Goal: Task Accomplishment & Management: Complete application form

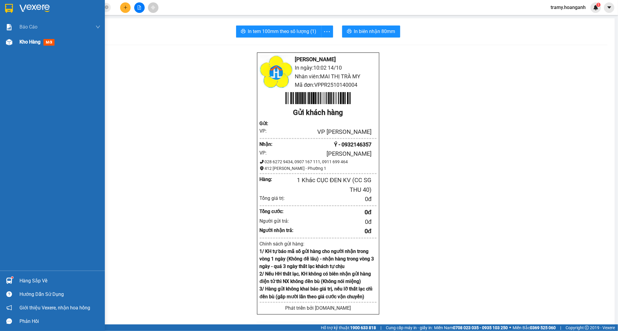
click at [33, 40] on span "Kho hàng" at bounding box center [29, 42] width 21 height 6
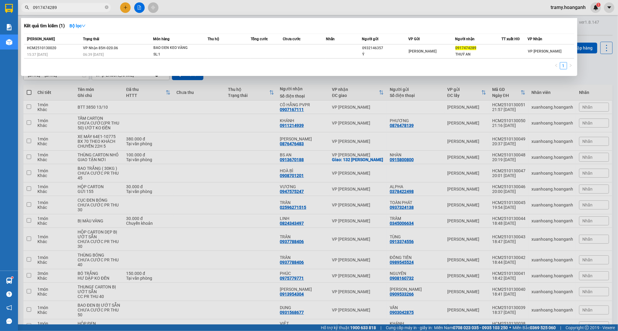
drag, startPoint x: 107, startPoint y: 7, endPoint x: 88, endPoint y: 10, distance: 19.1
click at [106, 7] on icon "close-circle" at bounding box center [107, 7] width 4 height 4
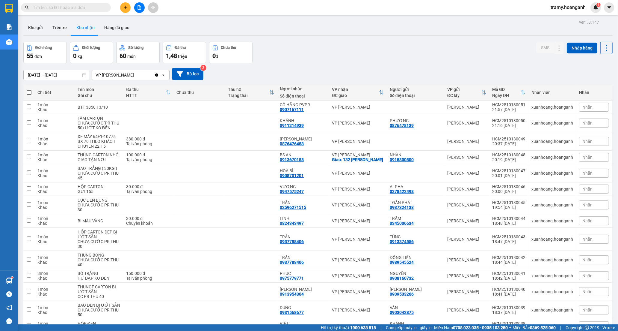
click at [81, 9] on input "text" at bounding box center [68, 7] width 71 height 7
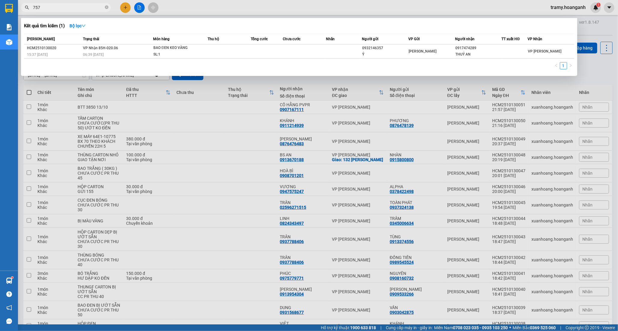
type input "757"
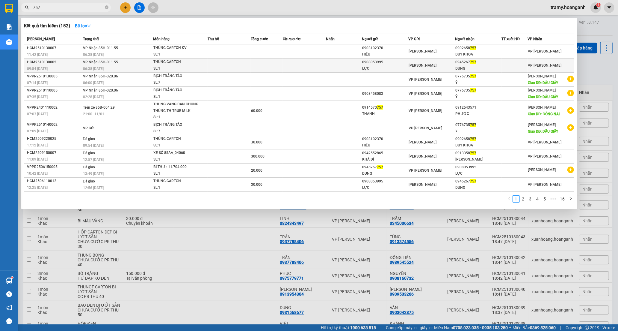
click at [261, 65] on td at bounding box center [267, 65] width 32 height 14
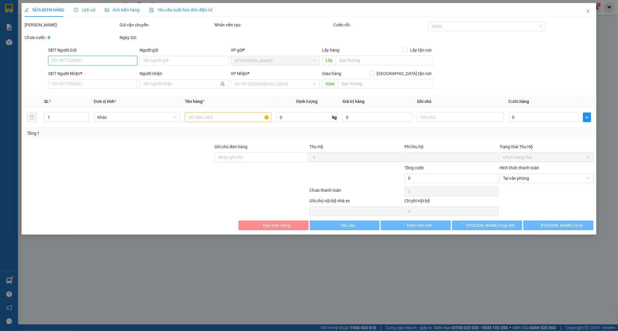
type input "0908053995"
type input "LỰC"
type input "0945267757"
type input "DUNG"
type input "0"
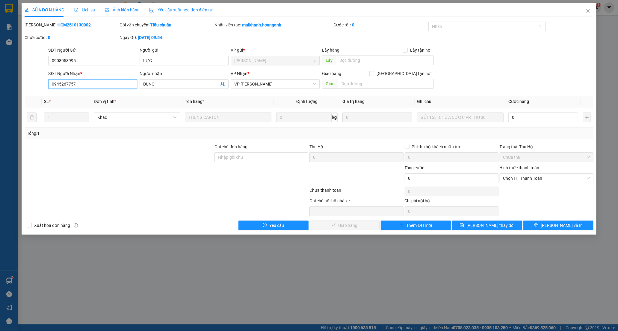
drag, startPoint x: 82, startPoint y: 83, endPoint x: 62, endPoint y: 93, distance: 22.1
click at [0, 103] on html "Kết quả tìm kiếm ( 152 ) Bộ lọc Mã ĐH Trạng thái Món hàng Thu hộ Tổng cước Chưa…" at bounding box center [309, 165] width 618 height 331
click at [534, 119] on input "0" at bounding box center [544, 117] width 70 height 10
type input "3"
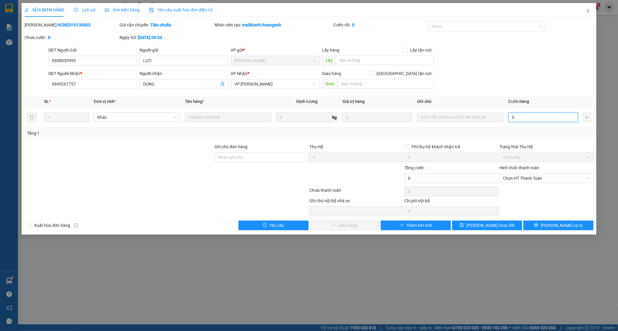
type input "3"
type input "30"
click at [530, 174] on span "Chọn HT Thanh Toán" at bounding box center [546, 178] width 87 height 9
type input "30"
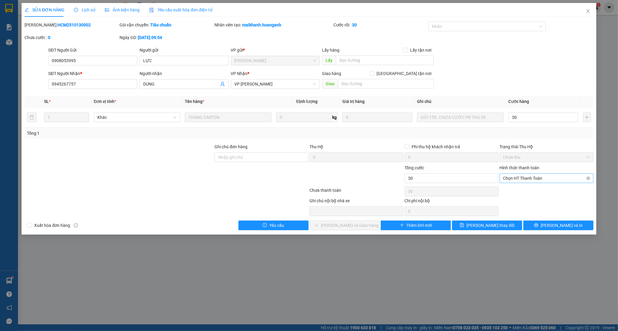
type input "30.000"
drag, startPoint x: 506, startPoint y: 190, endPoint x: 363, endPoint y: 230, distance: 149.0
click at [505, 189] on div "Tại văn phòng" at bounding box center [546, 190] width 87 height 7
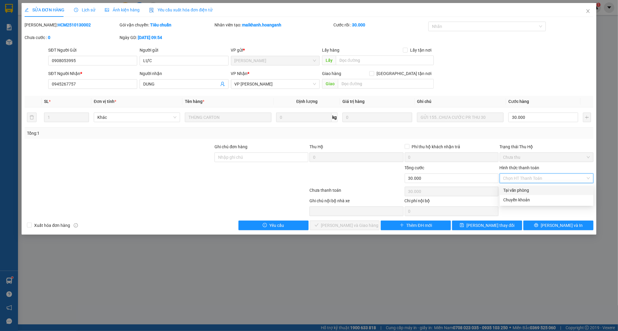
type input "0"
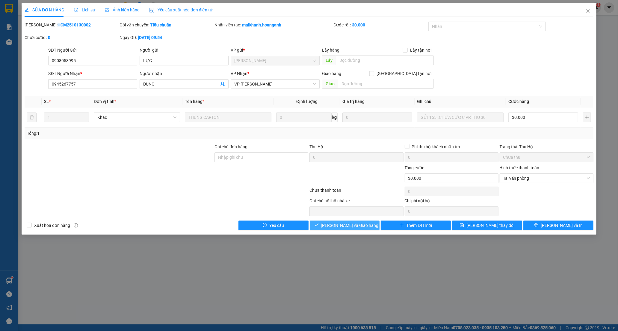
click at [319, 225] on icon "check" at bounding box center [317, 225] width 4 height 4
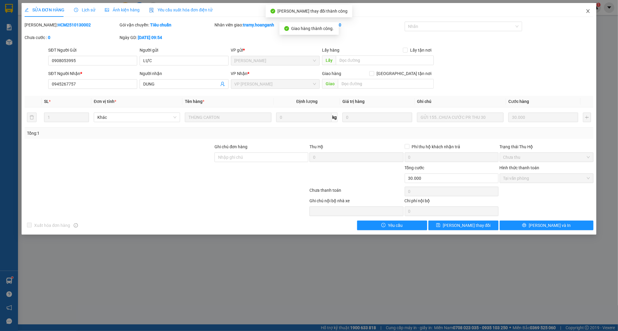
click at [588, 10] on icon "close" at bounding box center [588, 11] width 5 height 5
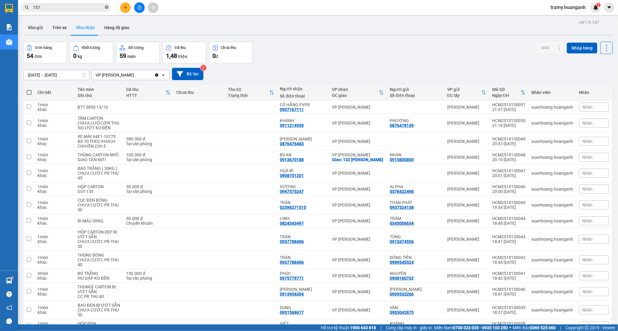
click at [105, 6] on icon "close-circle" at bounding box center [107, 7] width 4 height 4
click at [83, 6] on input "text" at bounding box center [68, 7] width 71 height 7
paste input "0945267757"
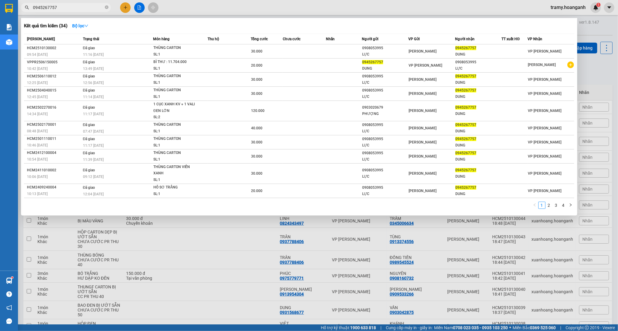
type input "0945267757"
click at [547, 25] on div "Kết quả tìm kiếm ( 34 ) Bộ lọc" at bounding box center [299, 26] width 550 height 10
click at [123, 7] on div at bounding box center [309, 165] width 618 height 331
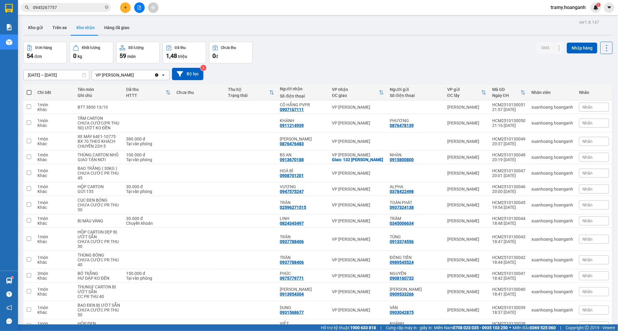
click at [125, 7] on icon "plus" at bounding box center [125, 7] width 3 height 0
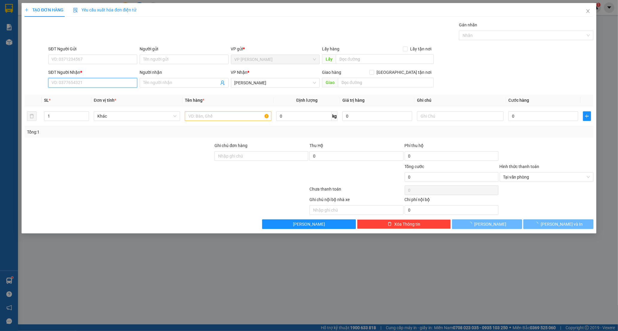
click at [82, 82] on input "SĐT Người Nhận *" at bounding box center [92, 83] width 89 height 10
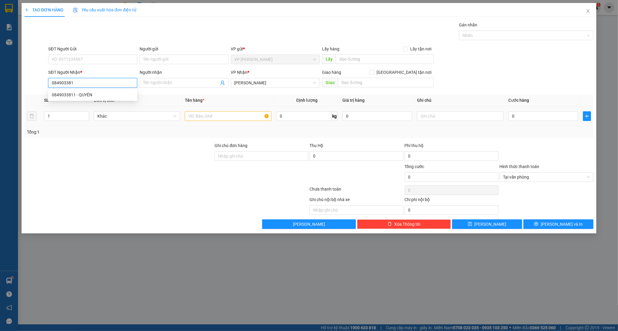
type input "0849033811"
click at [90, 91] on div "0849033811 - QUYÊN" at bounding box center [93, 94] width 82 height 7
type input "QUYÊN"
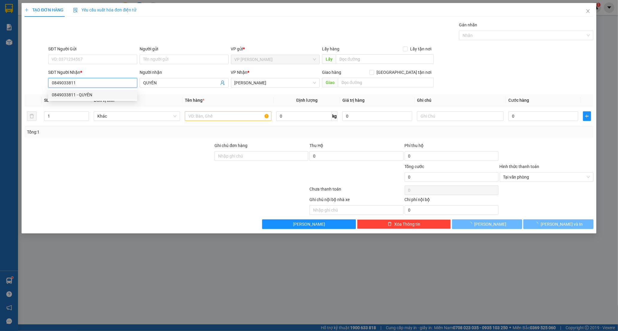
type input "20.000"
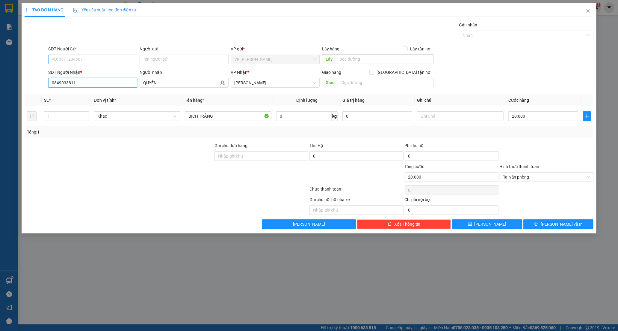
type input "0849033811"
click at [86, 58] on input "SĐT Người Gửi" at bounding box center [92, 60] width 89 height 10
click at [94, 68] on div "0794142721 - QUỲNH" at bounding box center [93, 71] width 82 height 7
type input "0794142721"
type input "QUỲNH"
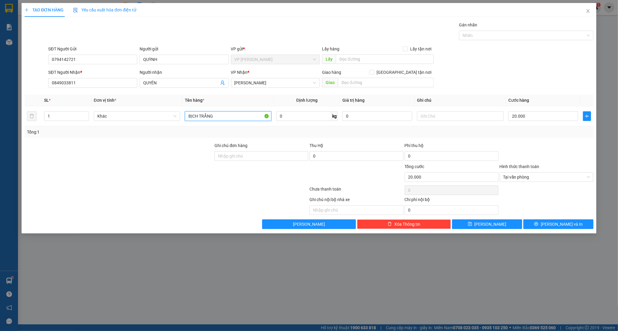
drag, startPoint x: 219, startPoint y: 112, endPoint x: 142, endPoint y: 131, distance: 79.6
click at [142, 131] on div "SL * Đơn vị tính * Tên hàng * Định lượng Giá trị hàng Ghi chú Cước hàng 1 Khác …" at bounding box center [309, 115] width 569 height 43
type input "HỘP CATON"
click at [534, 116] on input "20.000" at bounding box center [544, 116] width 70 height 10
type input "0"
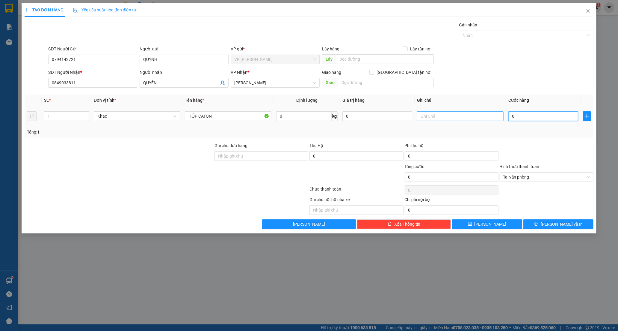
type input "0"
click at [433, 118] on input "text" at bounding box center [460, 116] width 86 height 10
type input "CC SG THU 30"
click at [564, 224] on span "[PERSON_NAME] và In" at bounding box center [562, 224] width 42 height 7
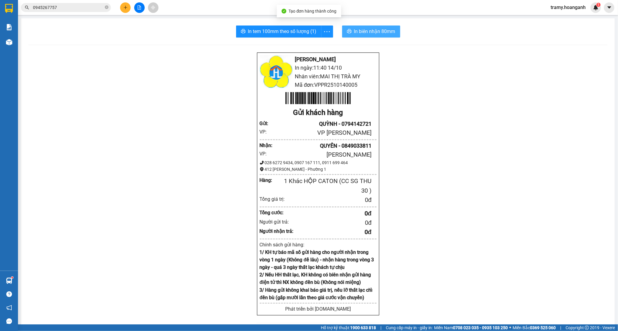
click at [358, 28] on span "In biên nhận 80mm" at bounding box center [374, 31] width 41 height 7
click at [326, 33] on icon "more" at bounding box center [326, 31] width 7 height 7
click at [318, 45] on div "In tem 100mm" at bounding box center [313, 44] width 27 height 7
